Goal: Find specific page/section: Find specific page/section

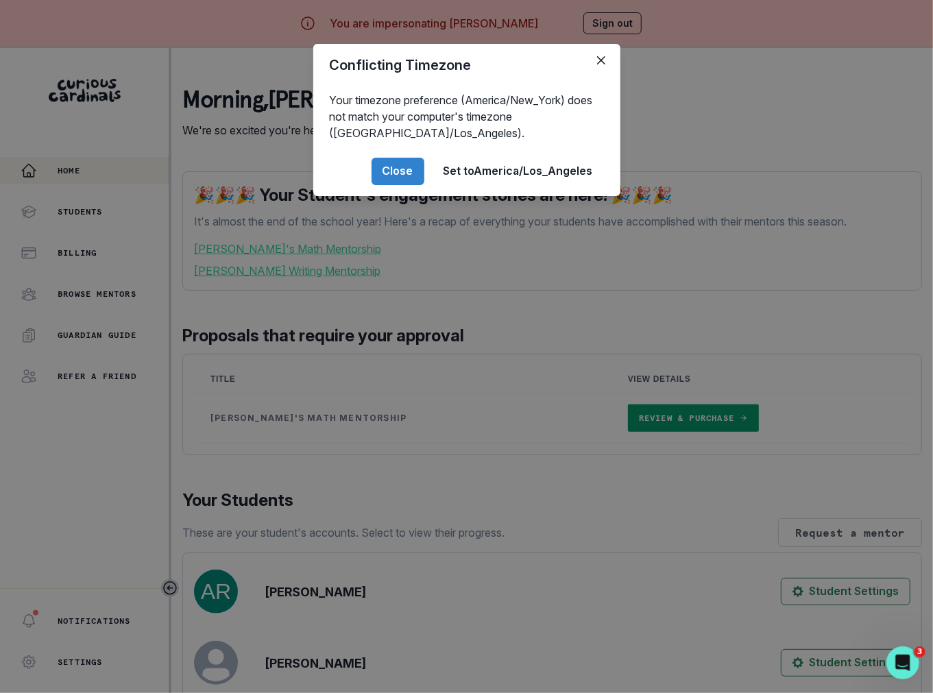
click at [461, 463] on div "Conflicting Timezone Your timezone preference (America/New_York) does not match…" at bounding box center [466, 346] width 933 height 693
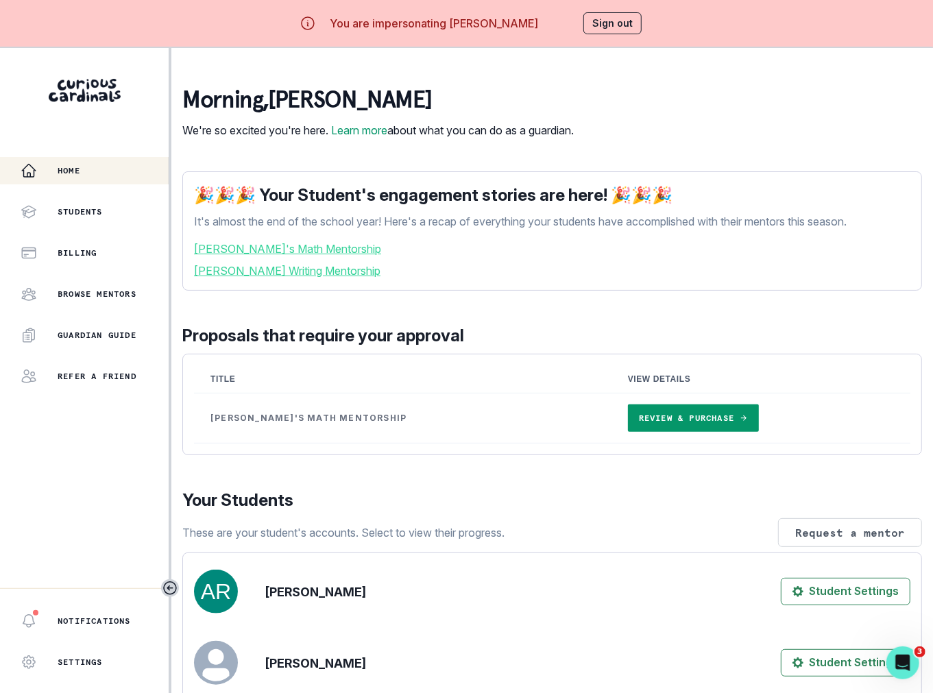
click at [461, 463] on div "Conflicting Timezone Your timezone preference (America/New_York) does not match…" at bounding box center [466, 346] width 933 height 693
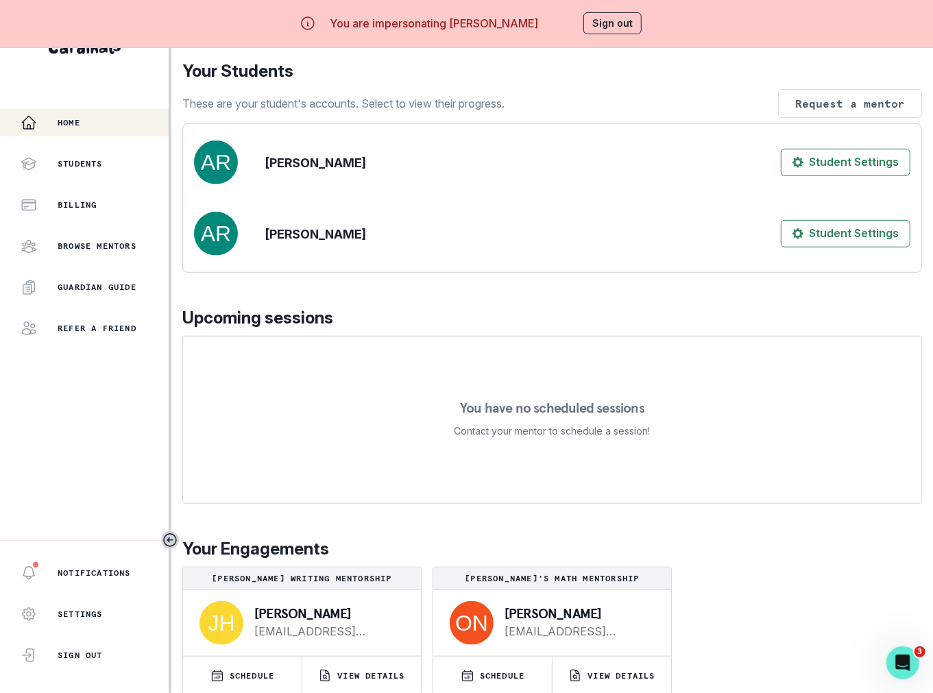
scroll to position [413, 0]
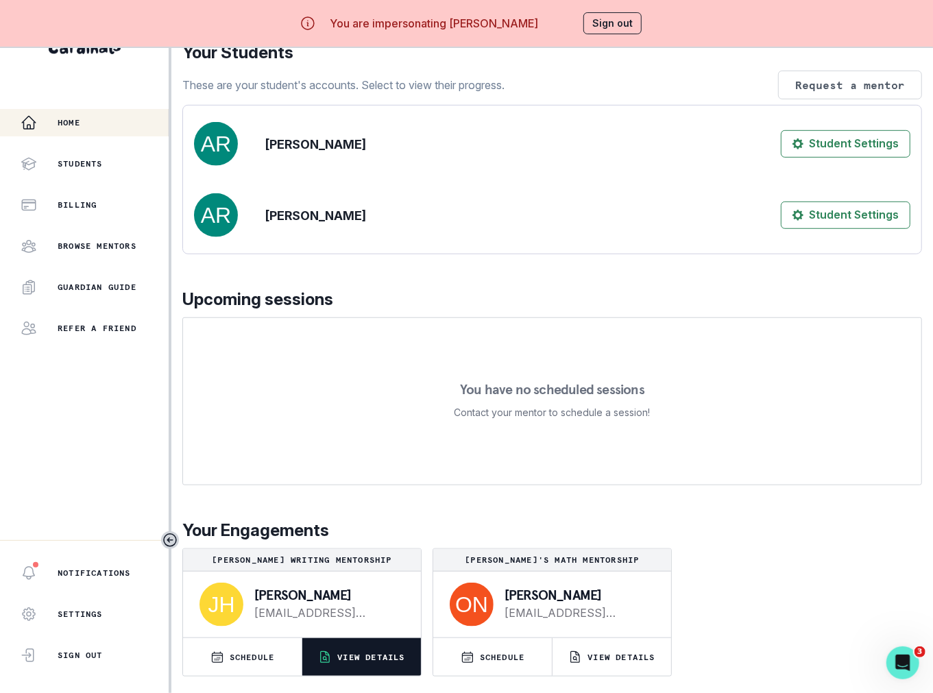
click at [396, 652] on p "VIEW DETAILS" at bounding box center [370, 657] width 67 height 11
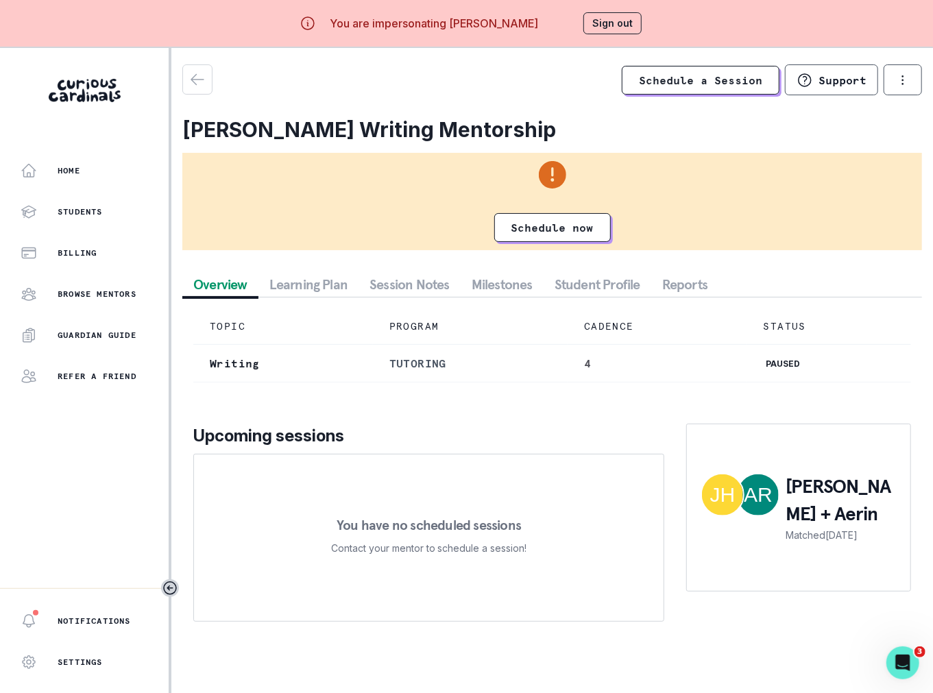
click at [403, 276] on button "Session Notes" at bounding box center [409, 284] width 102 height 25
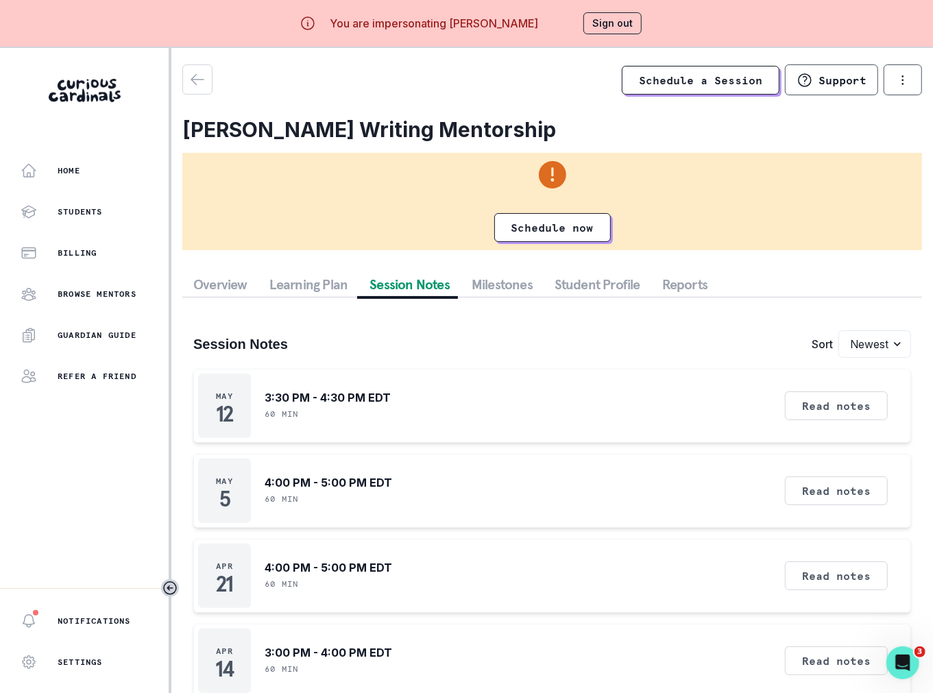
click at [619, 25] on button "Sign out" at bounding box center [612, 23] width 58 height 22
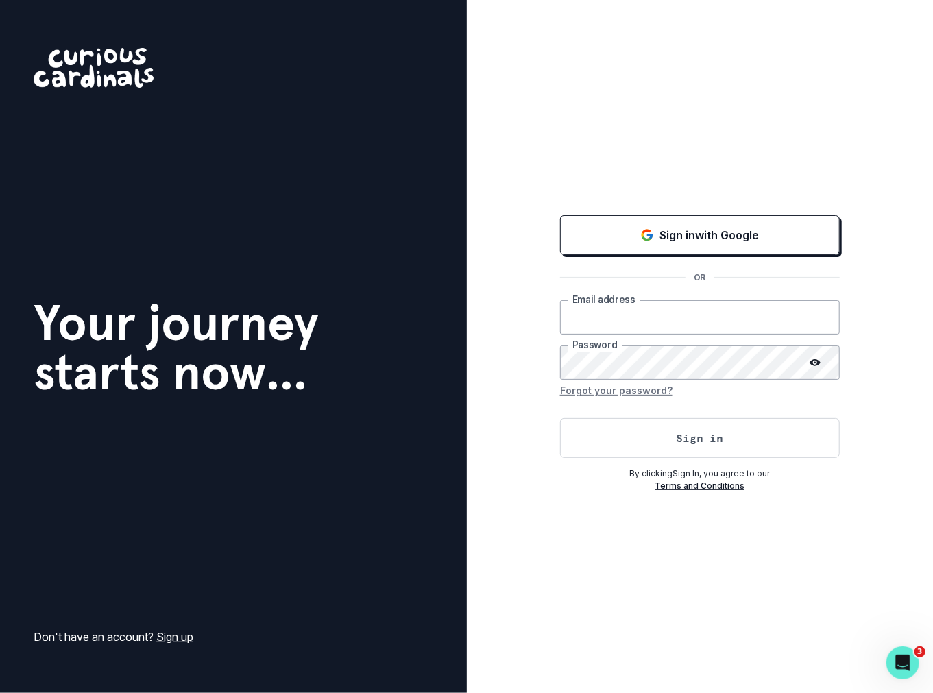
type input "[PERSON_NAME][EMAIL_ADDRESS][DOMAIN_NAME]"
click at [708, 430] on button "Sign in" at bounding box center [700, 438] width 280 height 40
